Goal: Task Accomplishment & Management: Use online tool/utility

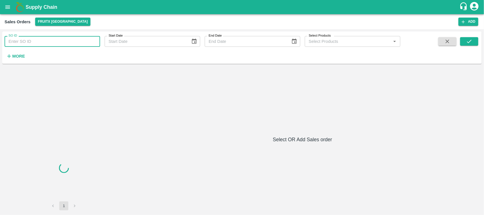
drag, startPoint x: 0, startPoint y: 0, endPoint x: 45, endPoint y: 41, distance: 61.0
click at [45, 41] on input "SO ID" at bounding box center [52, 41] width 95 height 11
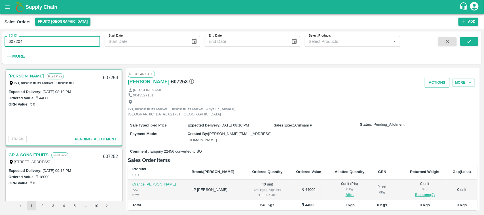
type input "607204"
click at [465, 42] on button "submit" at bounding box center [469, 41] width 18 height 9
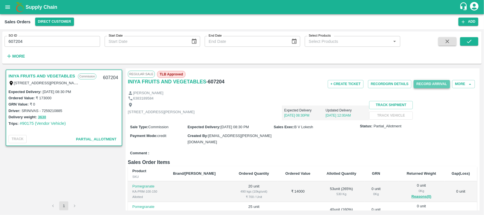
click at [428, 82] on button "Record Arrival" at bounding box center [431, 84] width 36 height 8
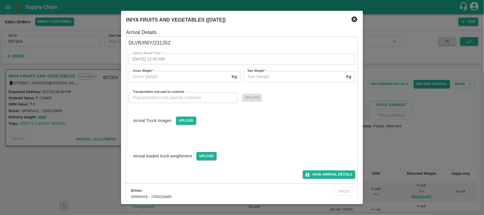
drag, startPoint x: 155, startPoint y: 43, endPoint x: 170, endPoint y: 43, distance: 15.3
click at [170, 43] on div "Vehicle Arrival Time   * 13/10/2025 12:00 AM Vehicle Arrival Time Gross Weight …" at bounding box center [235, 73] width 240 height 67
click at [356, 20] on icon at bounding box center [354, 19] width 6 height 6
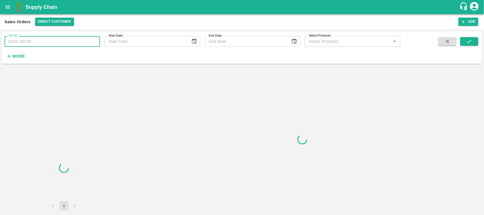
click at [70, 41] on input "SO ID" at bounding box center [52, 41] width 95 height 11
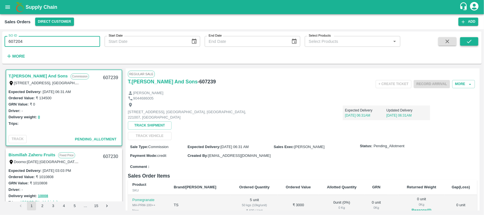
type input "607204"
click at [466, 44] on button "submit" at bounding box center [469, 41] width 18 height 9
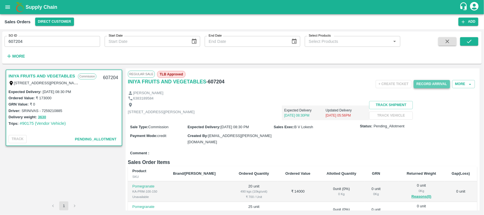
click at [424, 87] on button "Record Arrival" at bounding box center [431, 84] width 36 height 8
